Goal: Task Accomplishment & Management: Use online tool/utility

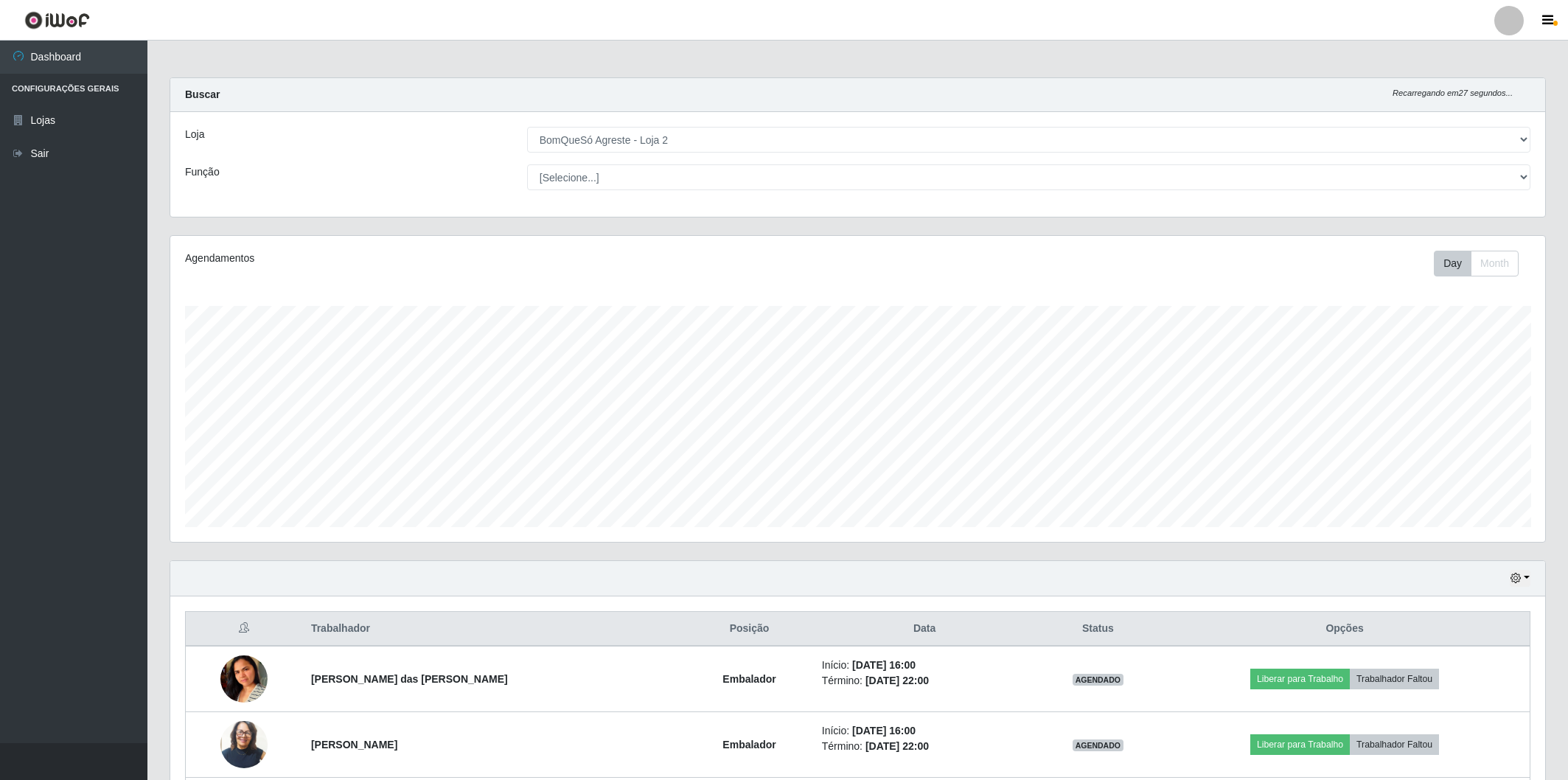
select select "214"
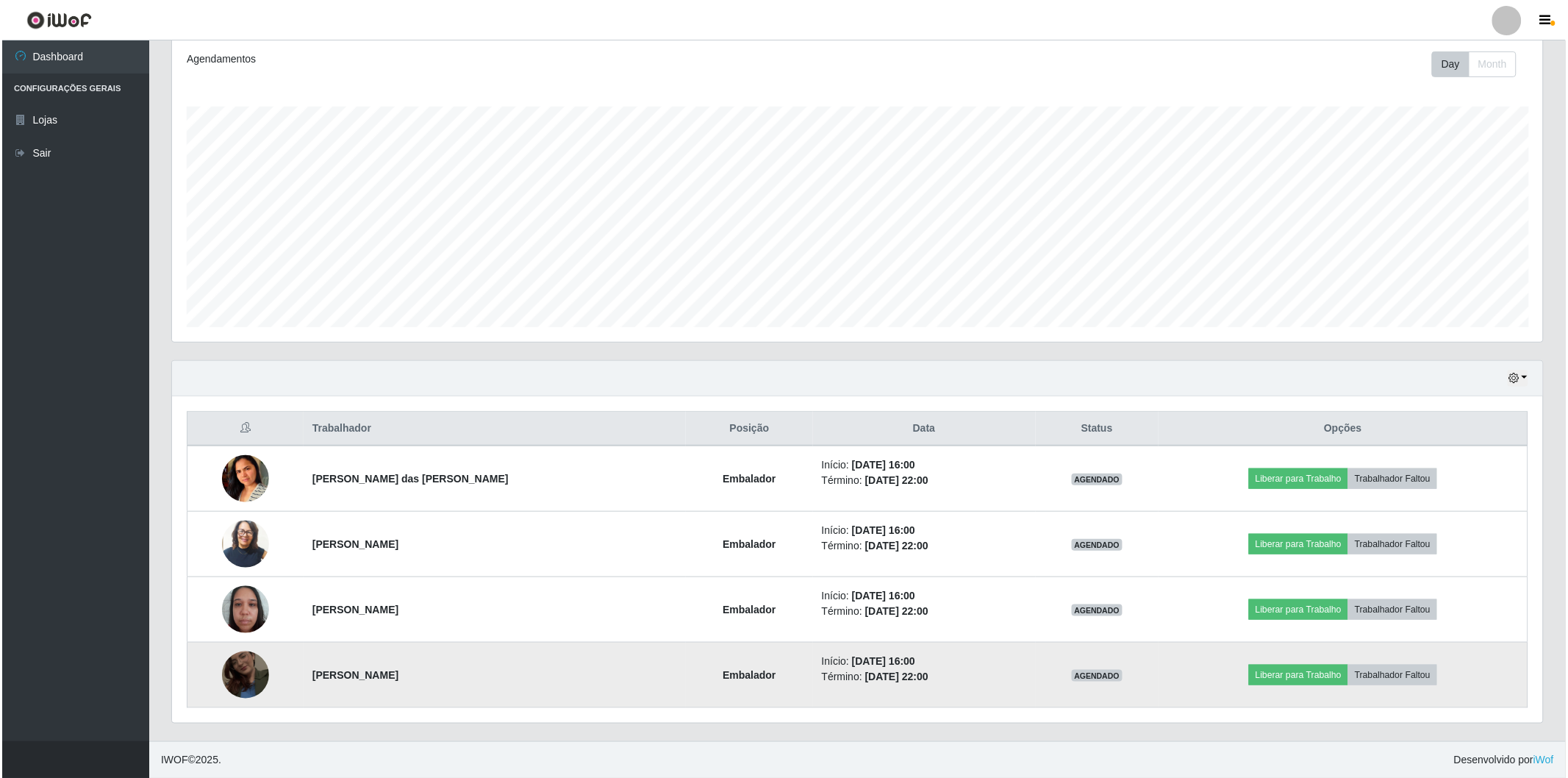
scroll to position [305, 1371]
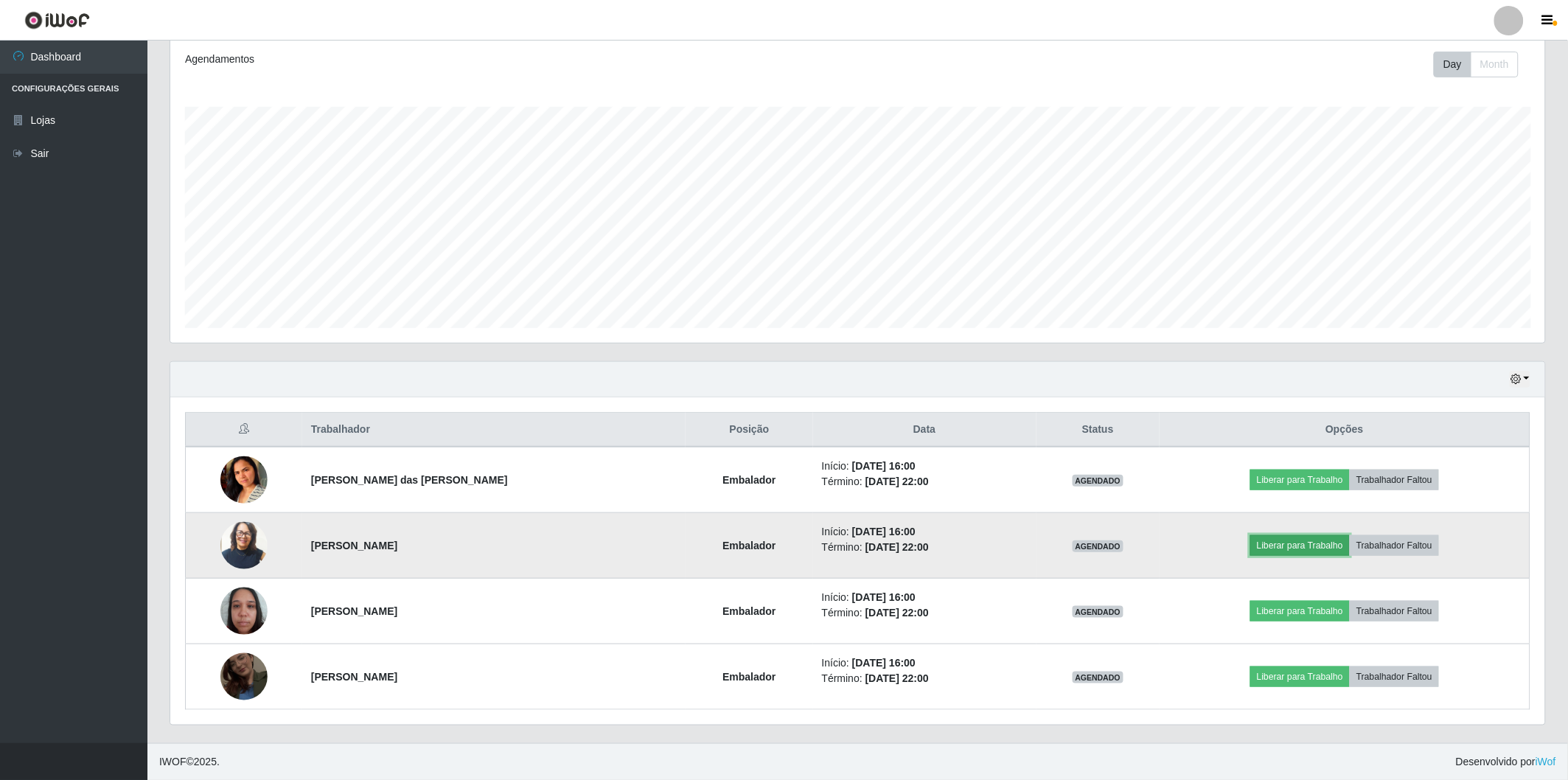
click at [1290, 540] on button "Liberar para Trabalho" at bounding box center [1300, 545] width 99 height 20
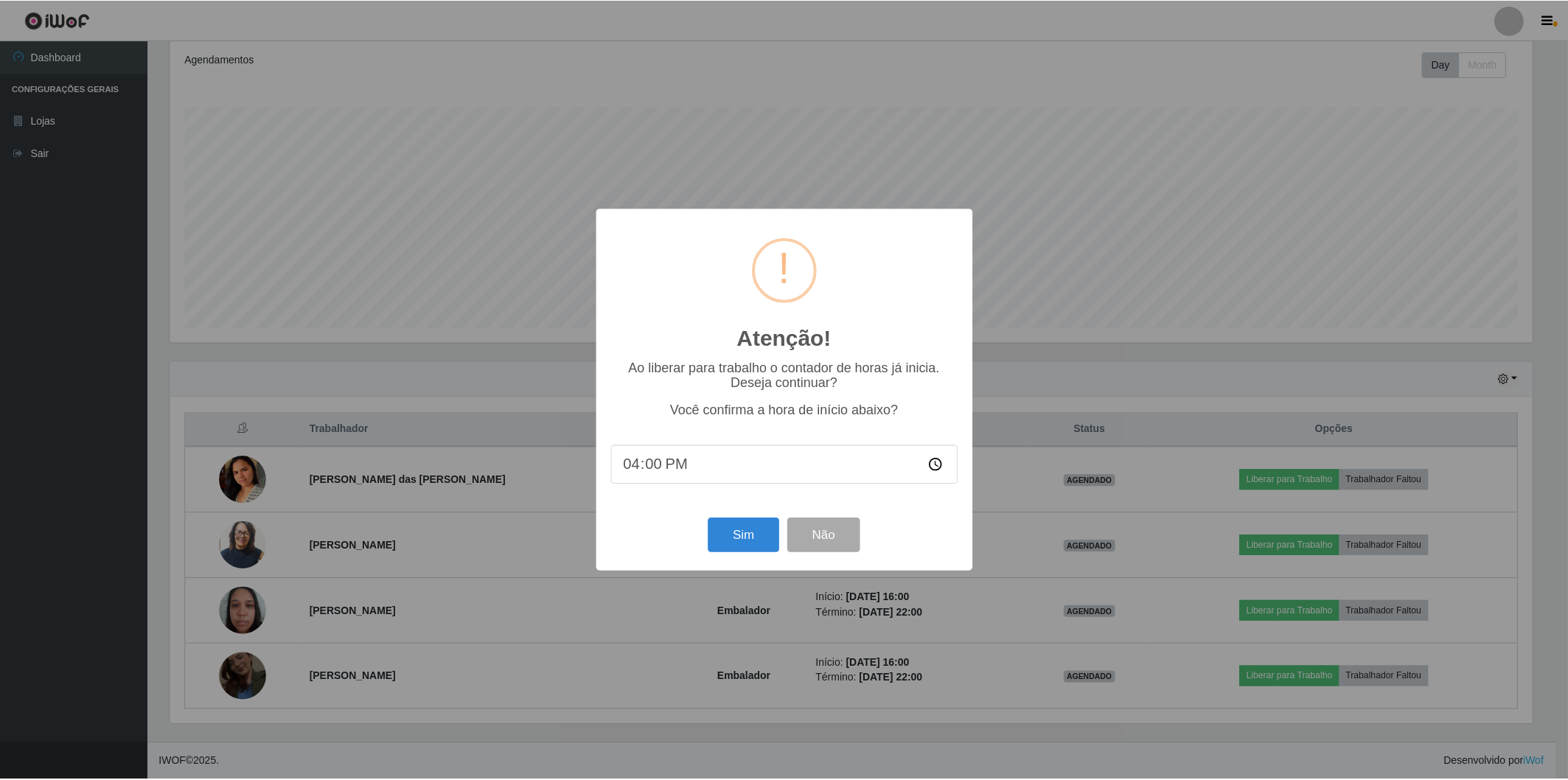
scroll to position [306, 1366]
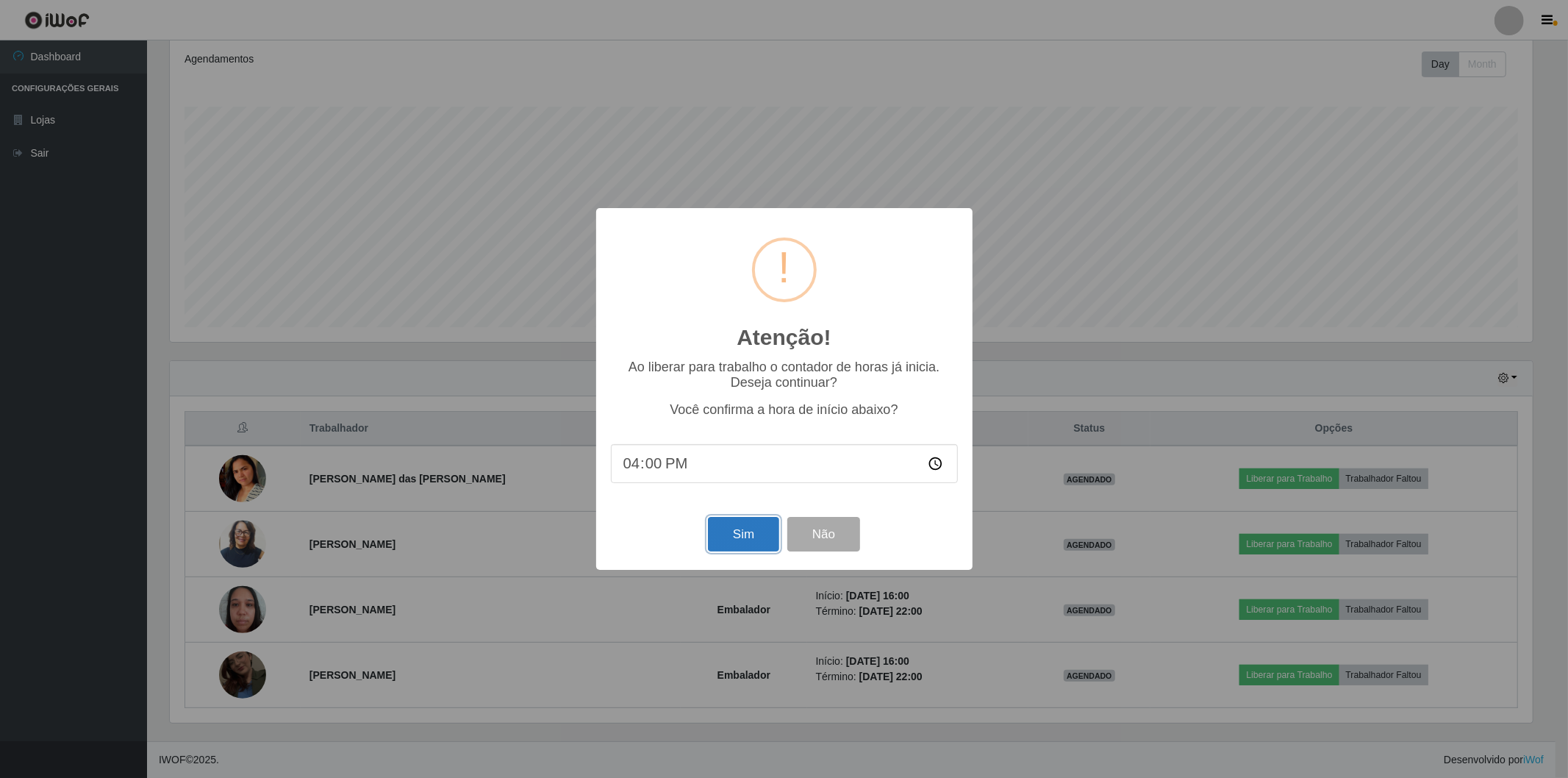
click at [744, 533] on button "Sim" at bounding box center [743, 533] width 71 height 34
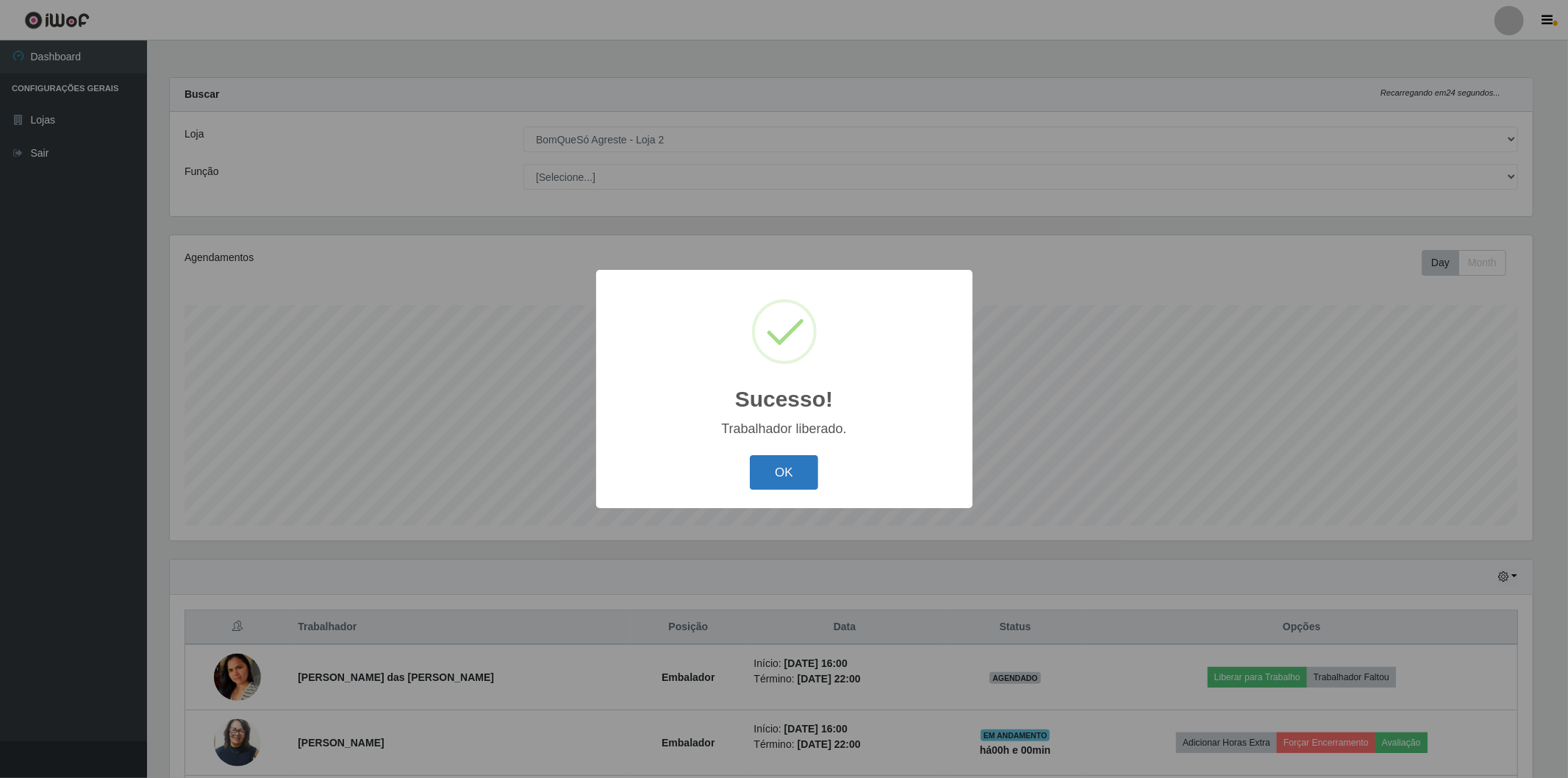
click at [794, 465] on button "OK" at bounding box center [784, 471] width 69 height 34
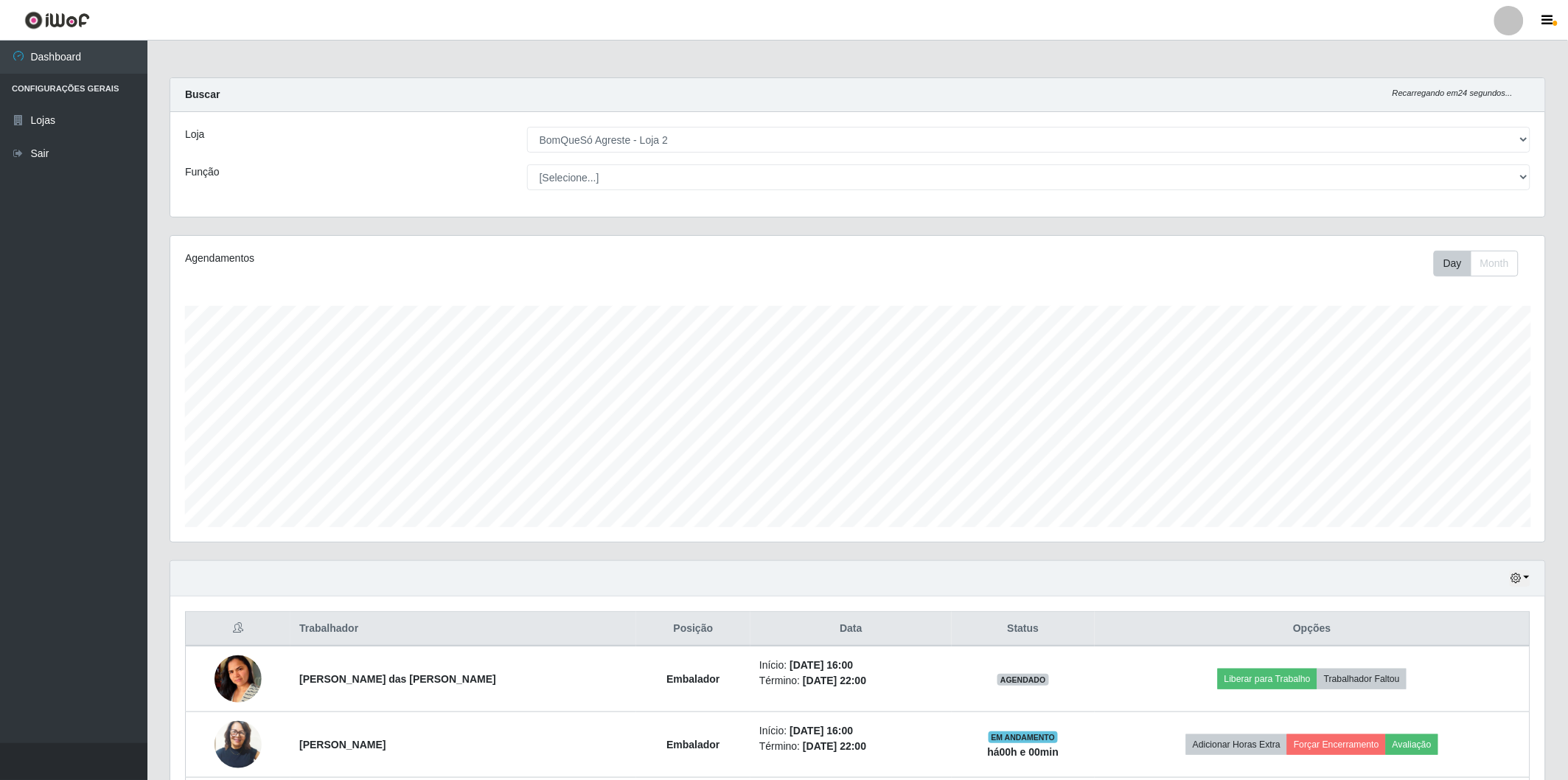
scroll to position [199, 0]
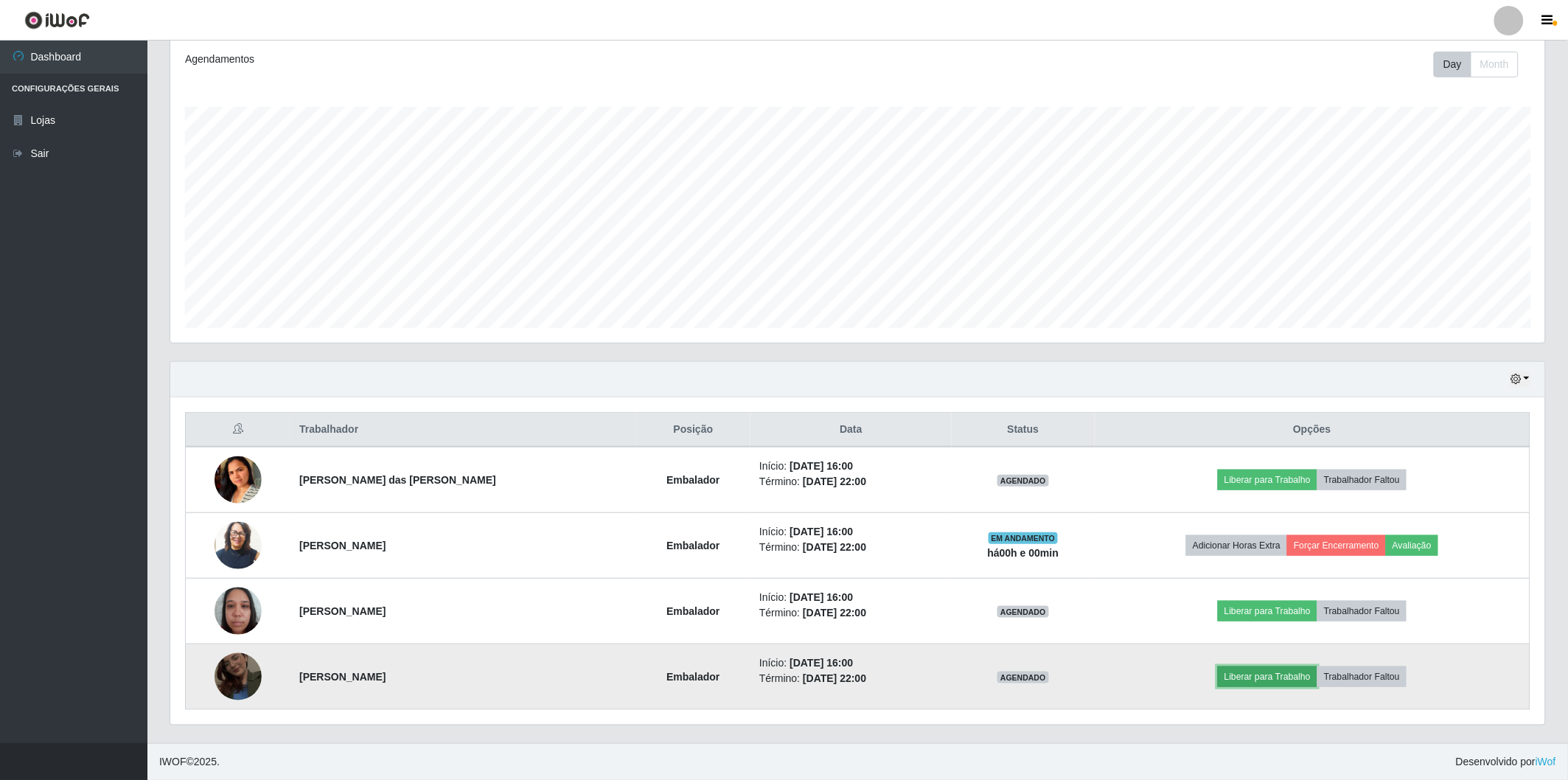
click at [1238, 675] on button "Liberar para Trabalho" at bounding box center [1267, 676] width 99 height 20
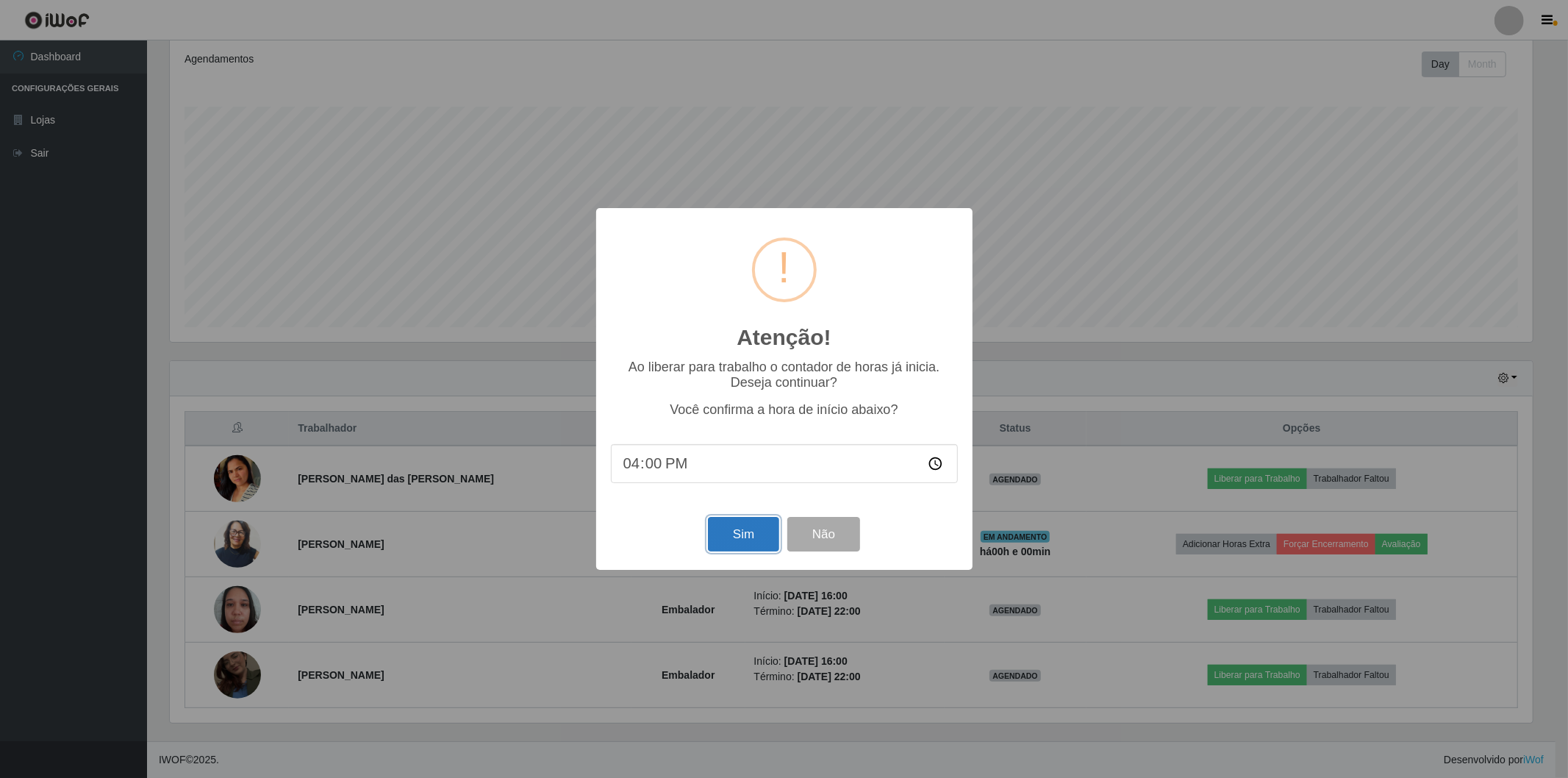
click at [732, 537] on button "Sim" at bounding box center [743, 533] width 71 height 34
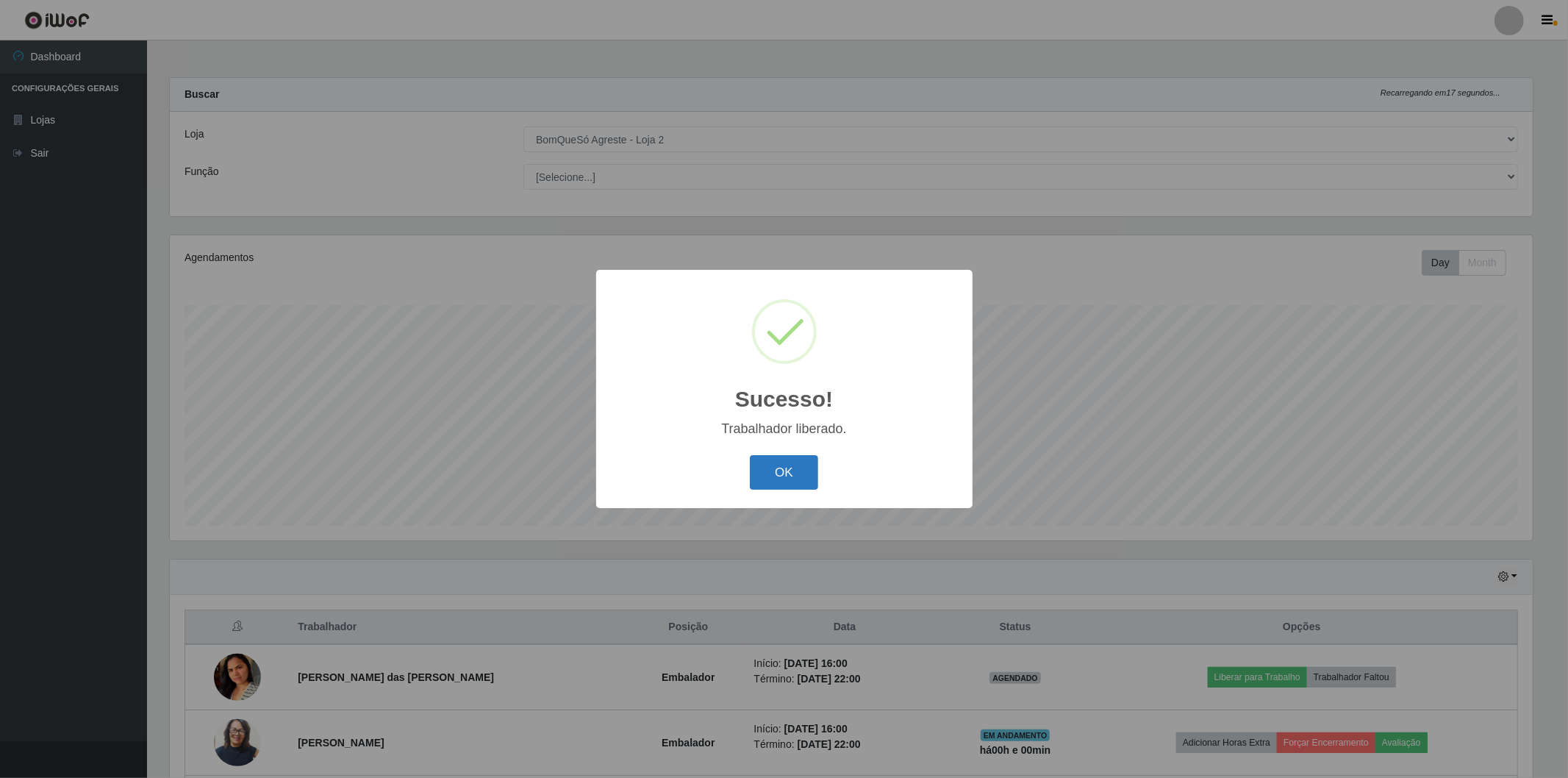
click at [797, 482] on button "OK" at bounding box center [784, 471] width 69 height 34
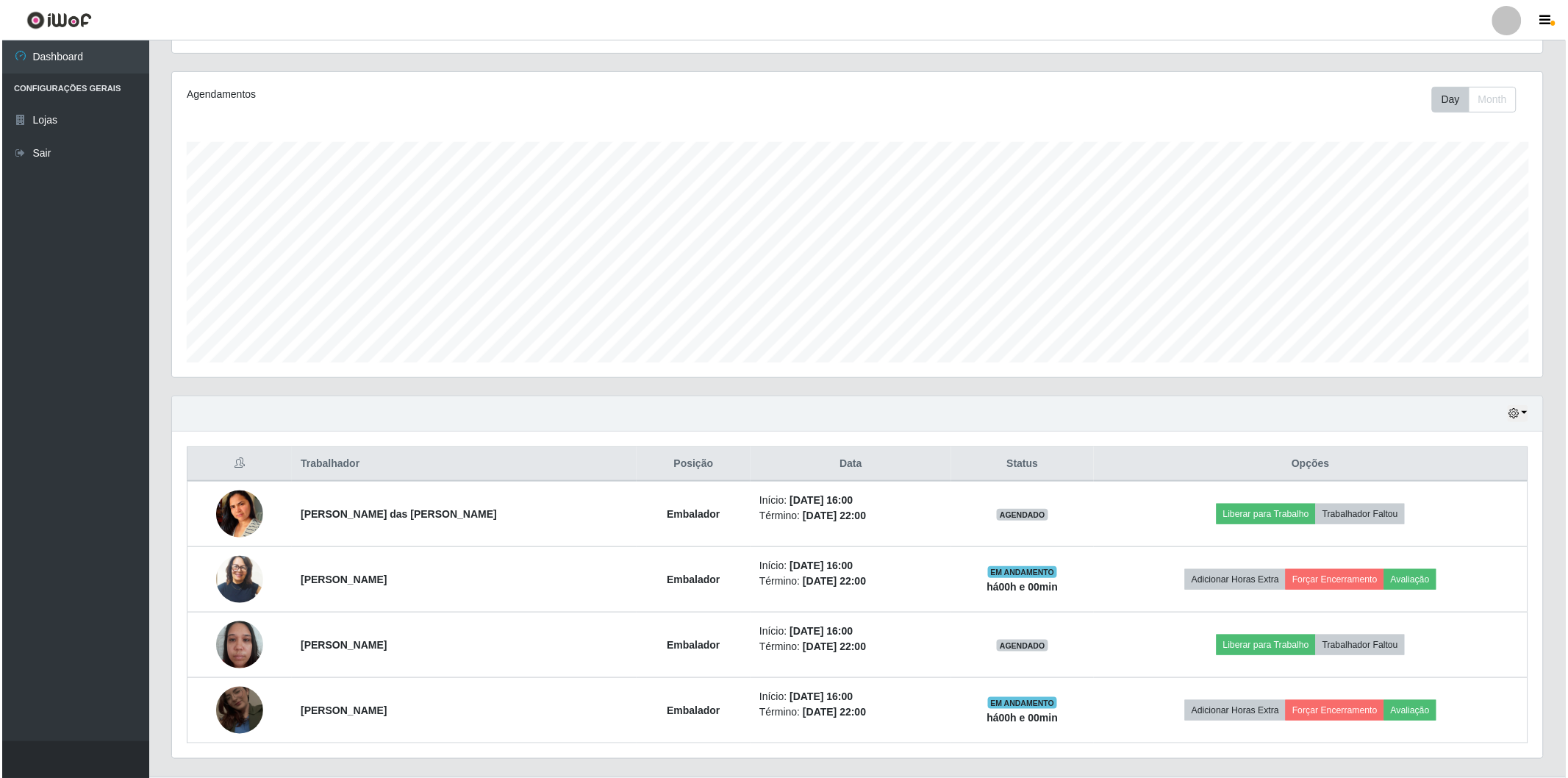
scroll to position [198, 0]
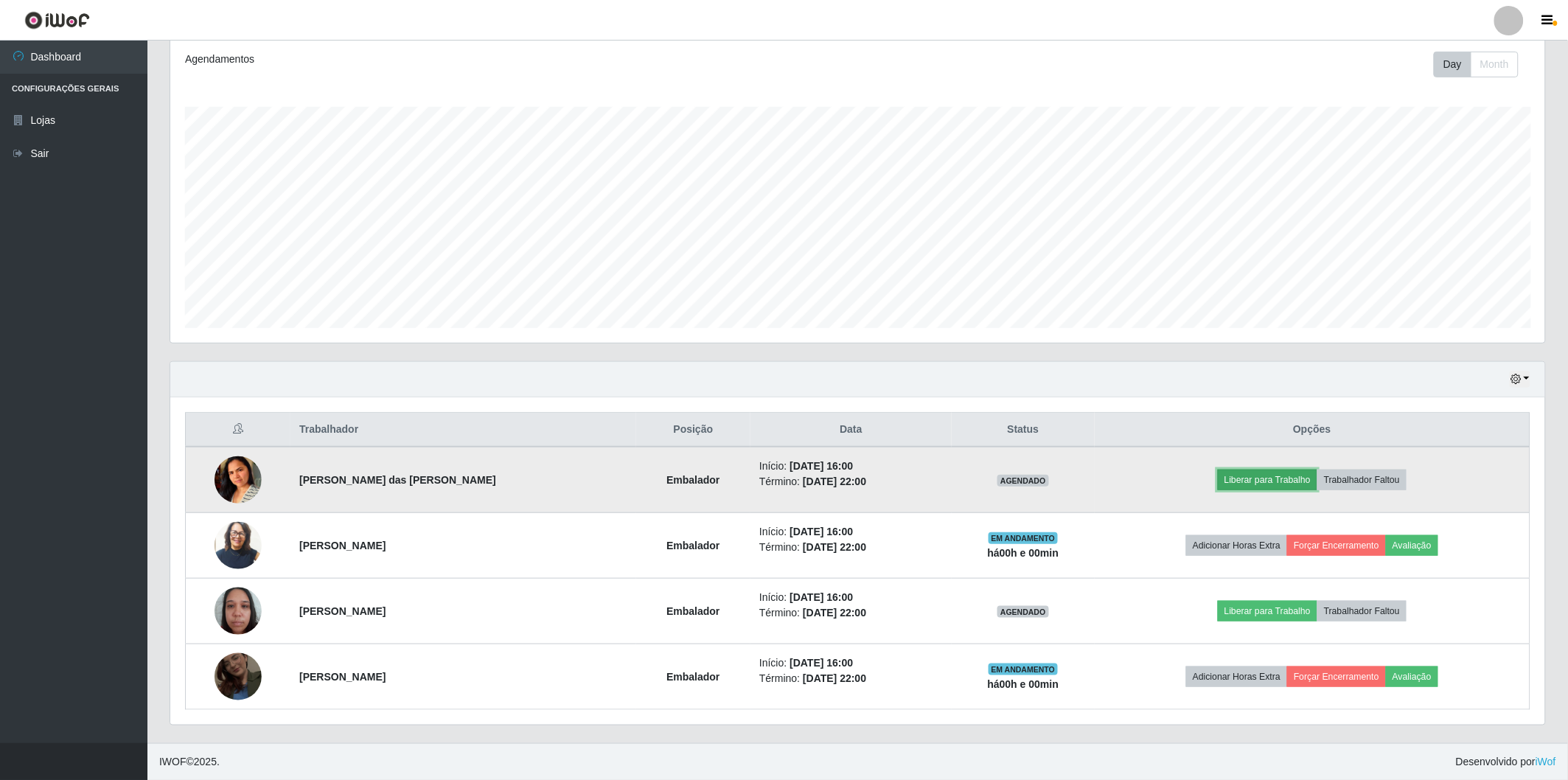
click at [1261, 476] on button "Liberar para Trabalho" at bounding box center [1267, 480] width 99 height 20
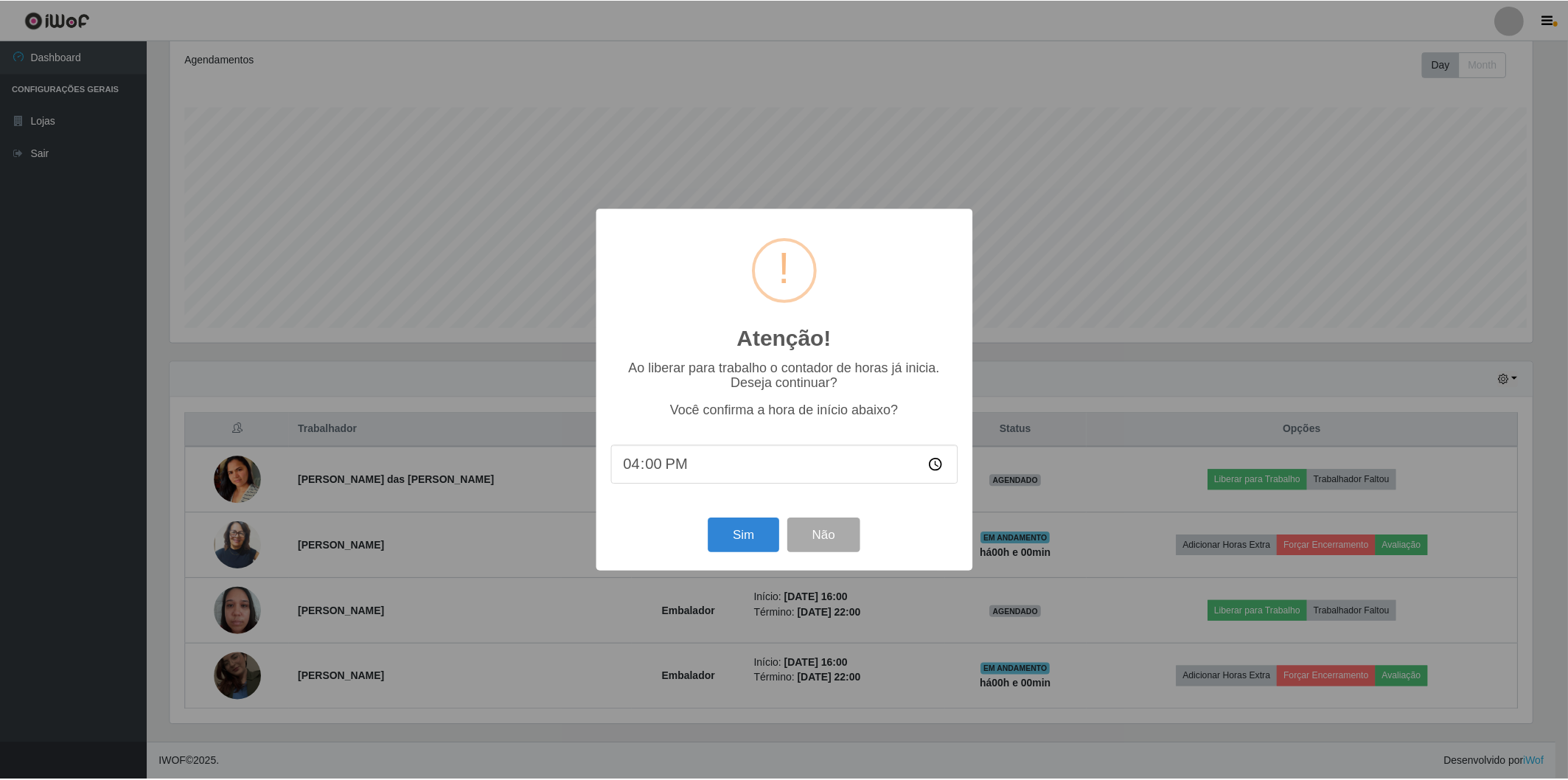
scroll to position [306, 1366]
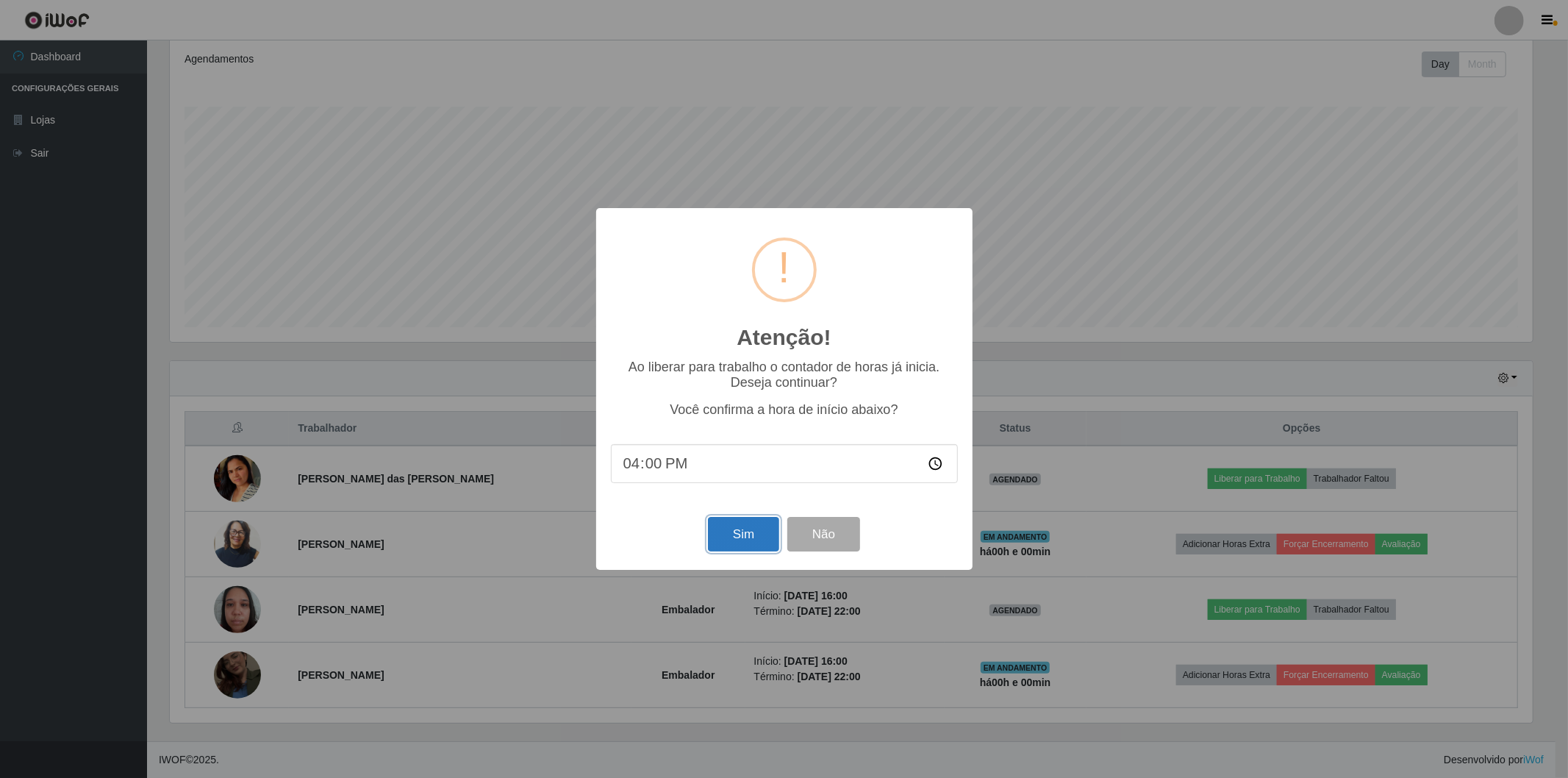
click at [723, 537] on button "Sim" at bounding box center [743, 533] width 71 height 34
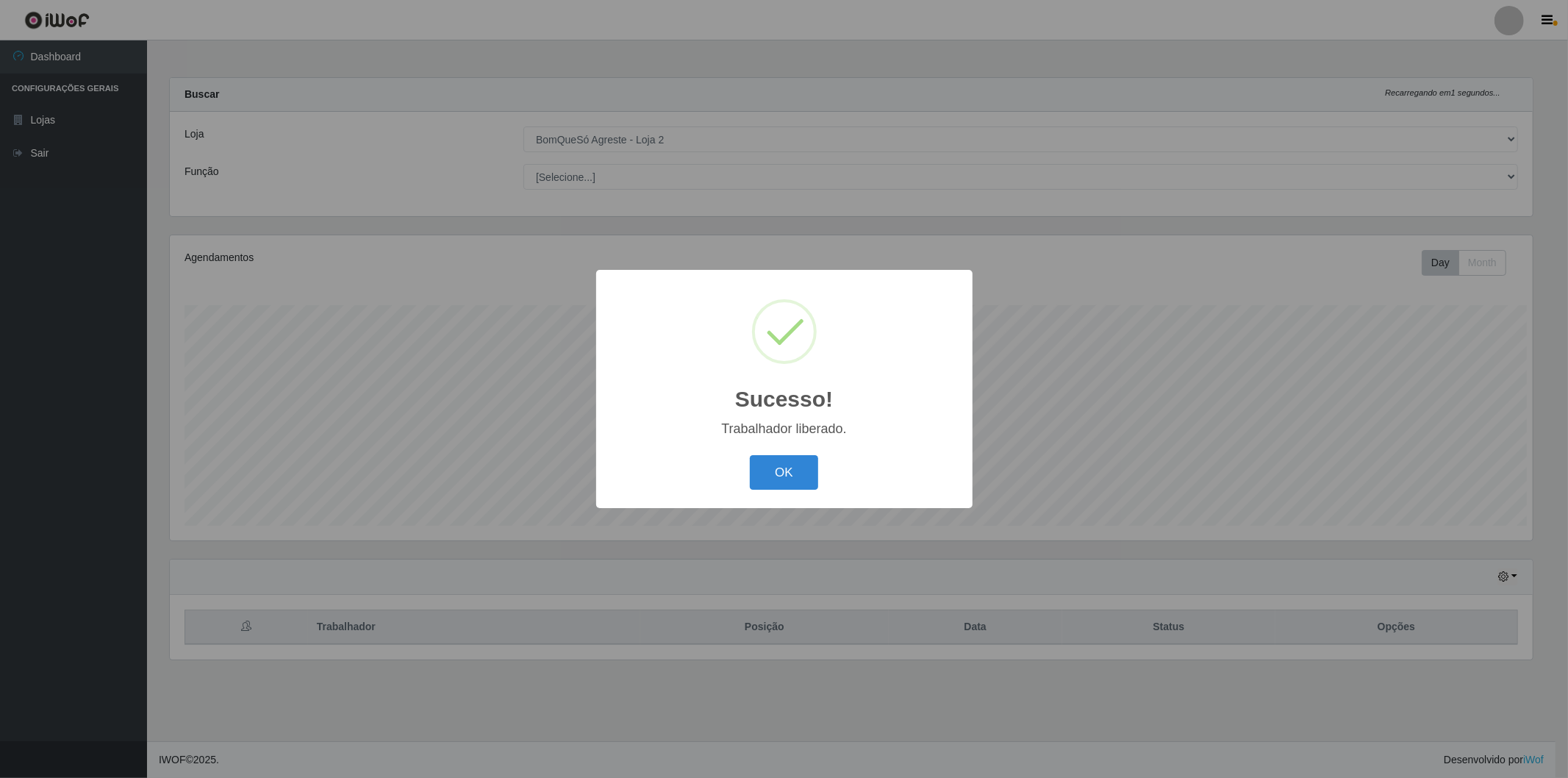
scroll to position [0, 0]
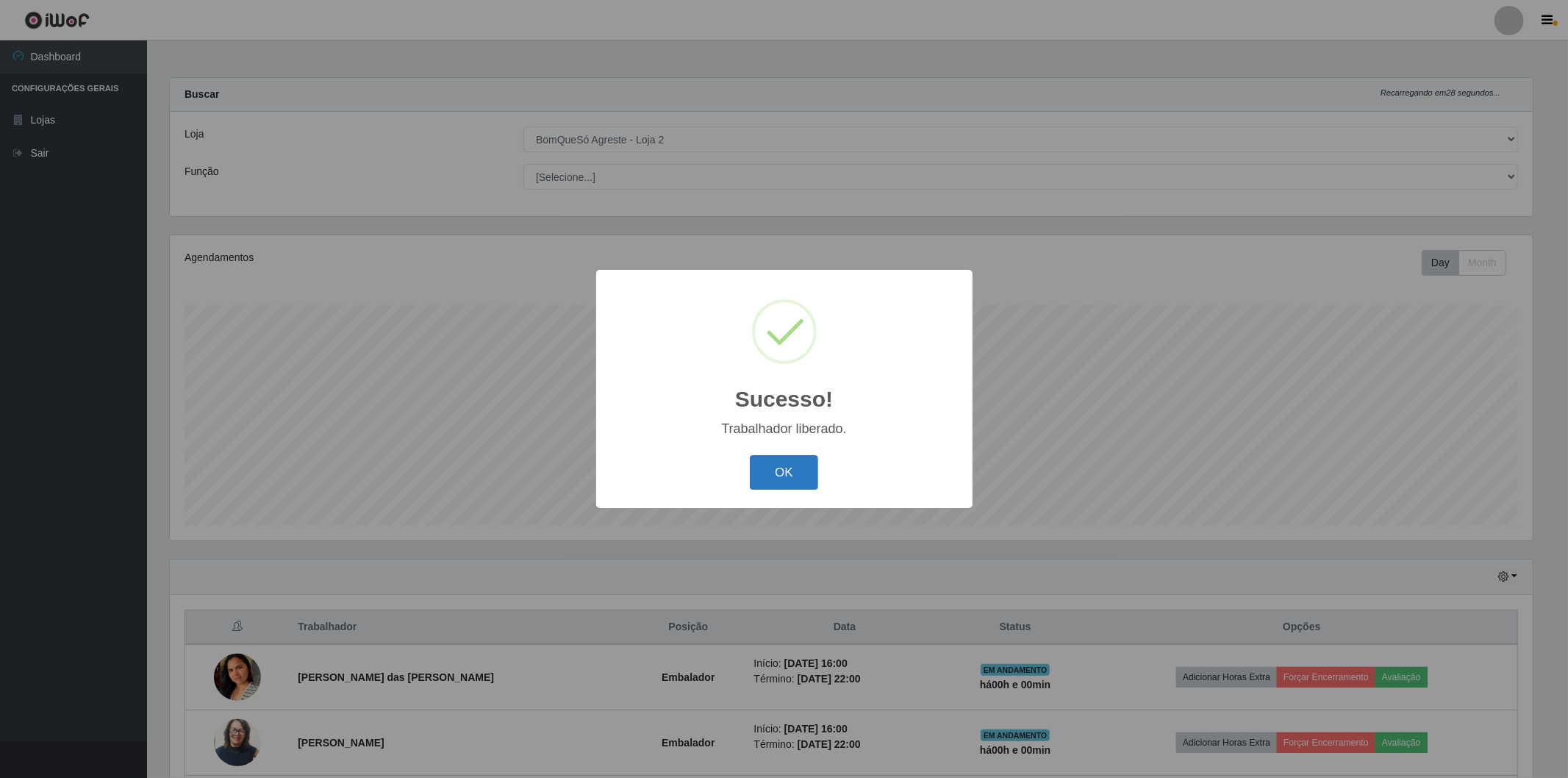
click at [784, 479] on button "OK" at bounding box center [784, 471] width 69 height 34
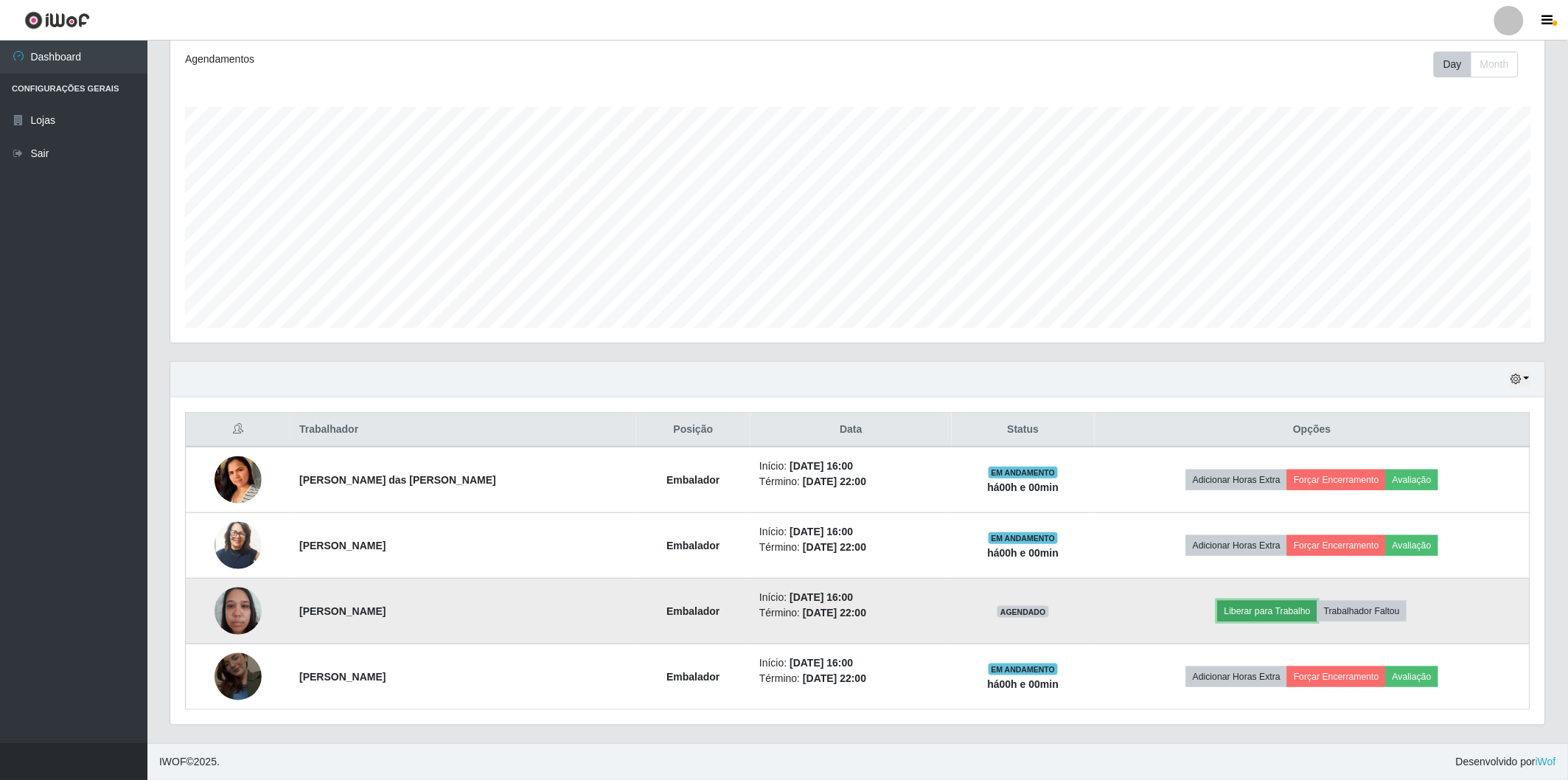
click at [1270, 605] on button "Liberar para Trabalho" at bounding box center [1267, 611] width 99 height 20
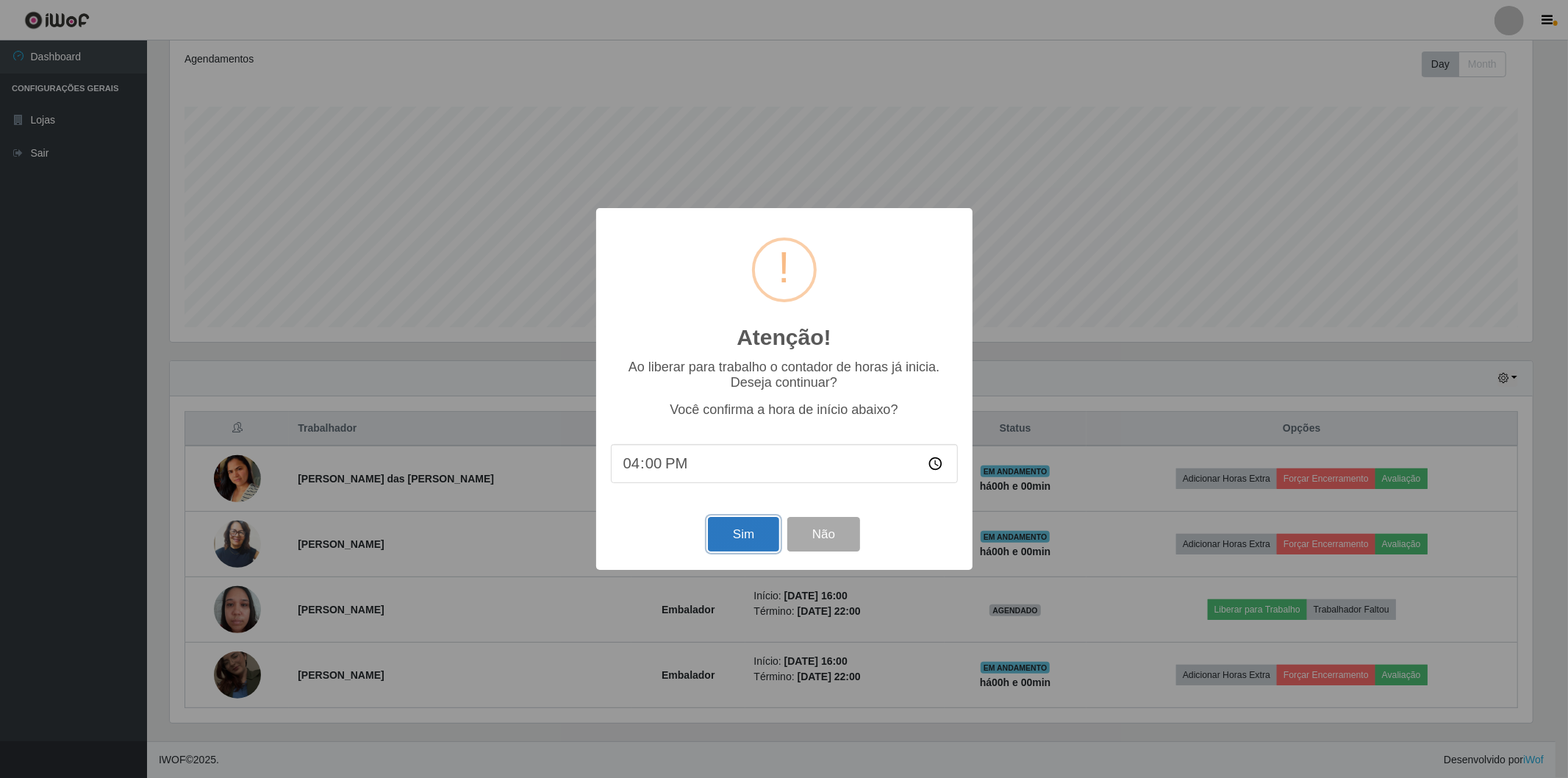
click at [760, 544] on button "Sim" at bounding box center [743, 533] width 71 height 34
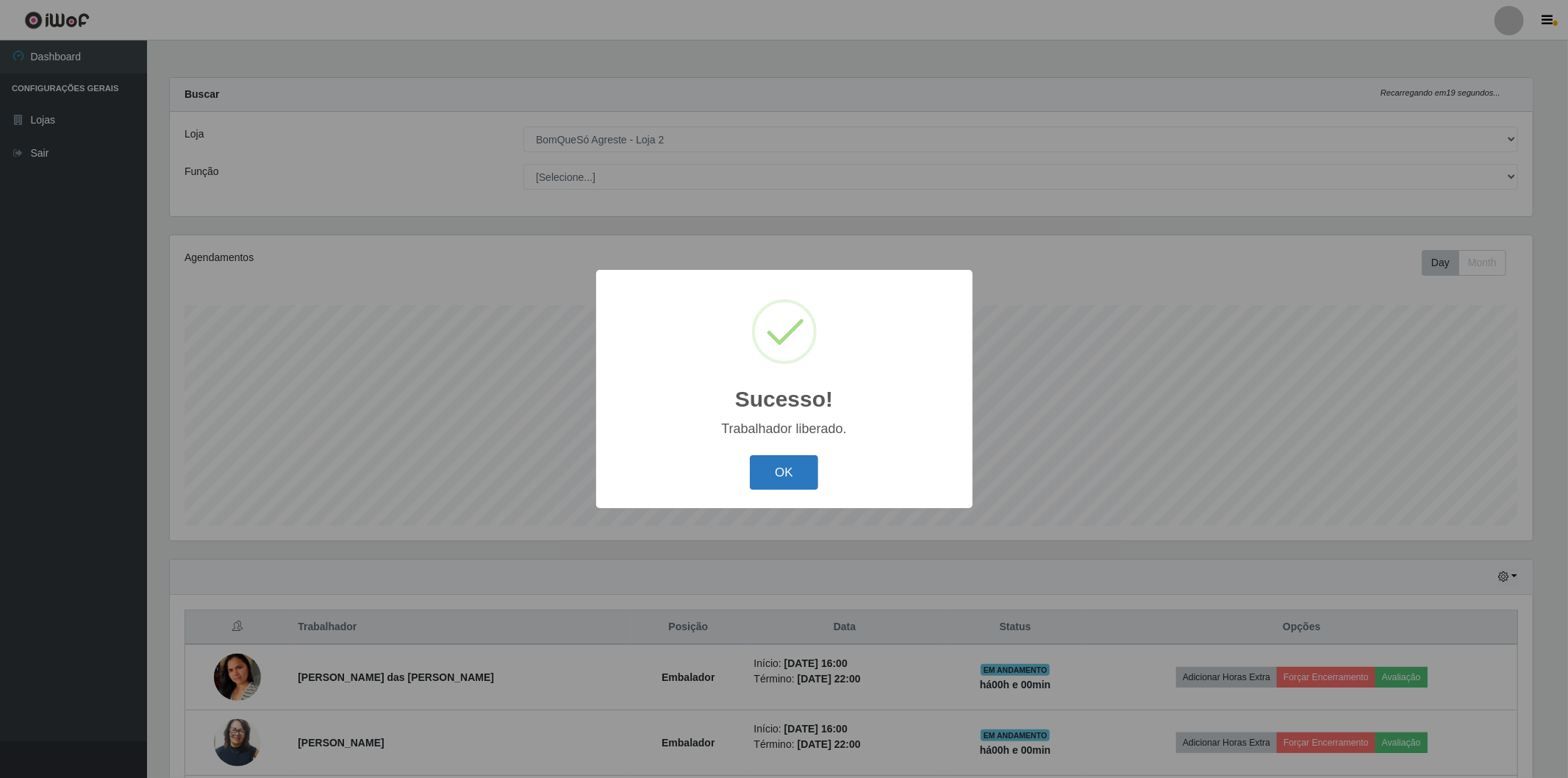
click at [773, 458] on button "OK" at bounding box center [784, 471] width 69 height 34
